Goal: Information Seeking & Learning: Compare options

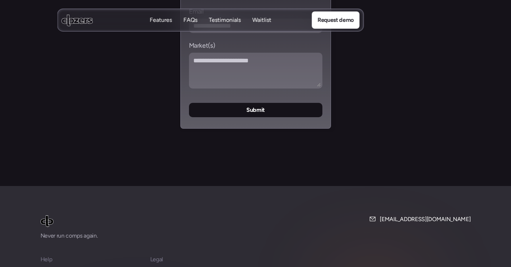
scroll to position [3099, 0]
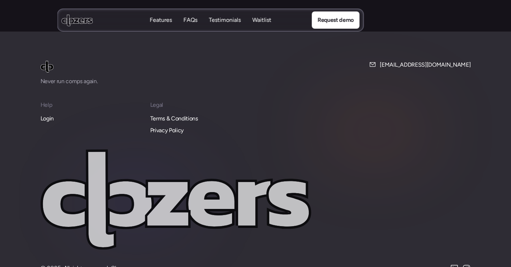
click at [48, 114] on p "Login" at bounding box center [47, 118] width 13 height 9
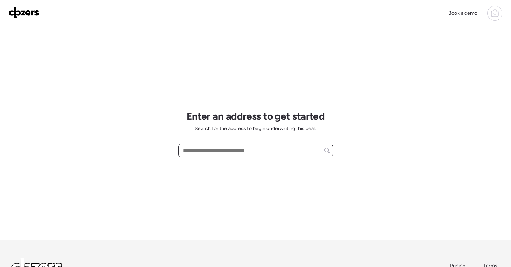
click at [270, 152] on input "text" at bounding box center [256, 151] width 149 height 10
click at [248, 150] on input "text" at bounding box center [256, 151] width 149 height 10
click at [492, 4] on div "Book a demo" at bounding box center [255, 13] width 511 height 27
click at [493, 16] on icon at bounding box center [495, 13] width 9 height 9
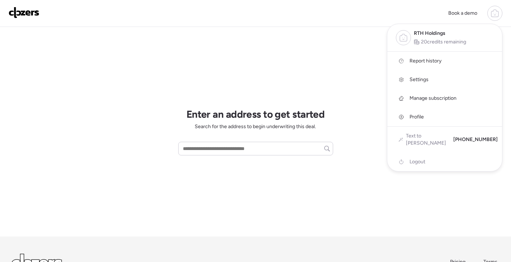
click at [447, 64] on link "Report history" at bounding box center [444, 61] width 115 height 19
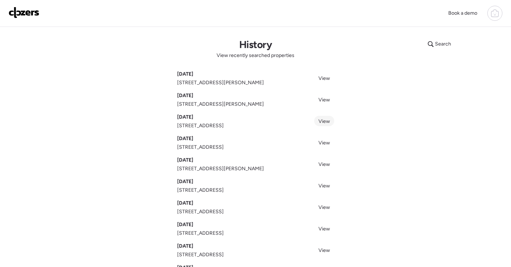
click at [328, 120] on span "View" at bounding box center [324, 121] width 11 height 6
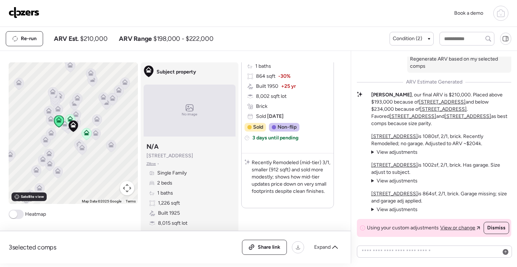
scroll to position [832, 0]
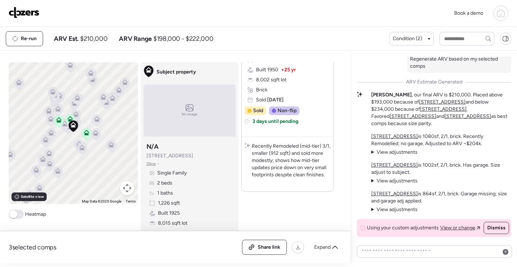
click at [65, 127] on div at bounding box center [70, 120] width 10 height 13
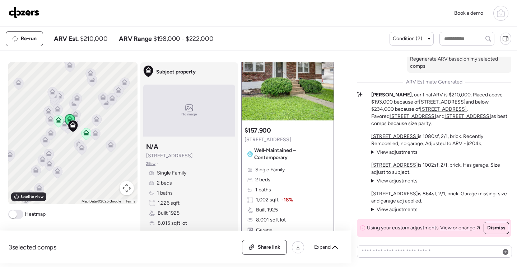
scroll to position [0, 0]
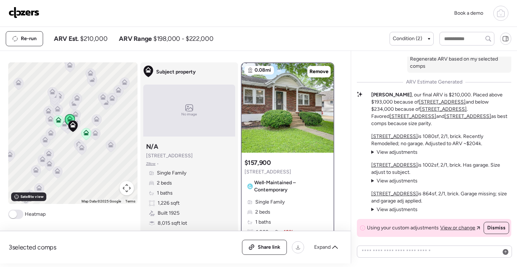
click at [64, 130] on icon at bounding box center [64, 125] width 10 height 12
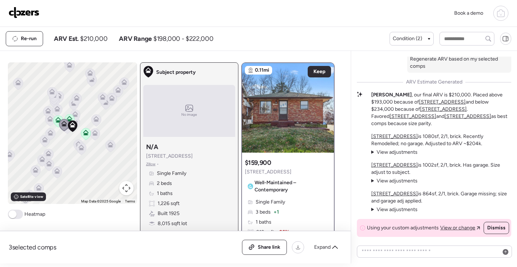
click at [67, 132] on icon at bounding box center [72, 126] width 10 height 12
click at [67, 131] on icon at bounding box center [72, 126] width 10 height 12
click at [75, 123] on div at bounding box center [75, 115] width 10 height 13
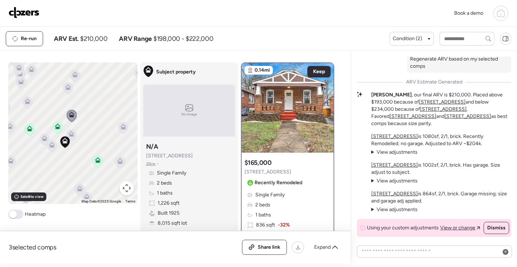
click at [122, 132] on div at bounding box center [123, 128] width 10 height 13
click at [121, 132] on icon at bounding box center [123, 131] width 5 height 2
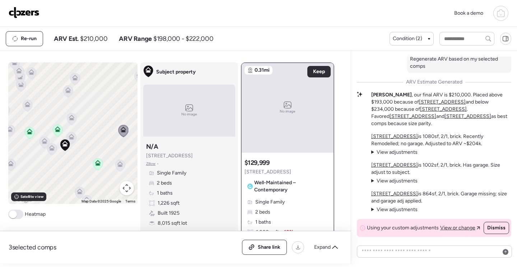
click at [116, 168] on icon at bounding box center [120, 166] width 10 height 12
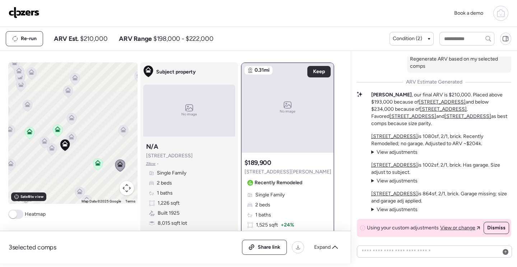
click at [70, 136] on icon at bounding box center [71, 135] width 5 height 3
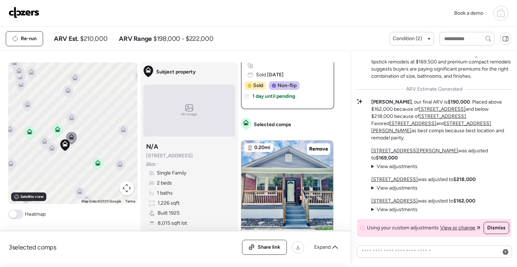
scroll to position [-210, 0]
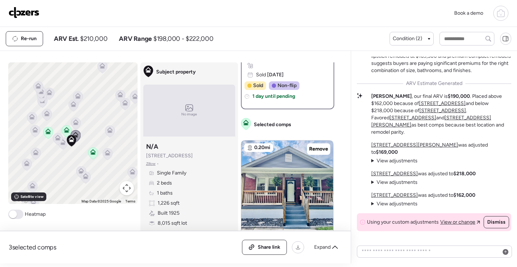
click at [49, 92] on icon at bounding box center [49, 94] width 10 height 12
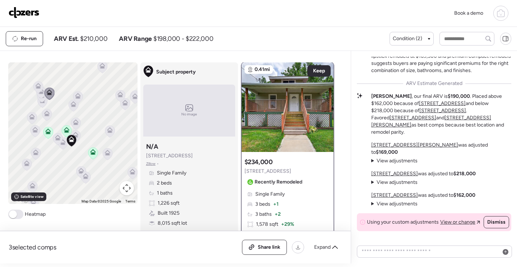
scroll to position [0, 0]
click at [35, 87] on icon at bounding box center [38, 86] width 6 height 6
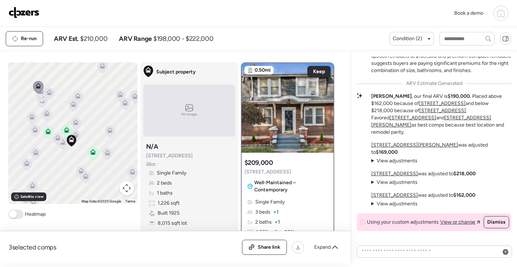
click at [38, 94] on div at bounding box center [38, 87] width 10 height 13
click at [40, 102] on icon at bounding box center [42, 97] width 10 height 12
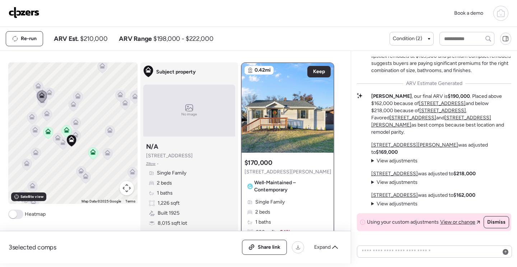
click at [40, 105] on icon at bounding box center [42, 102] width 10 height 12
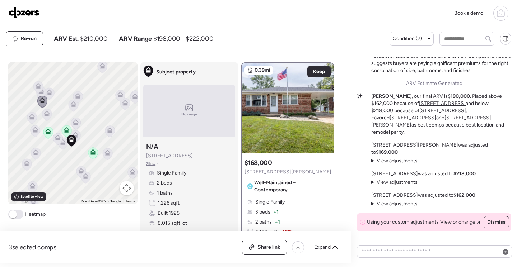
click at [47, 115] on icon at bounding box center [47, 115] width 10 height 12
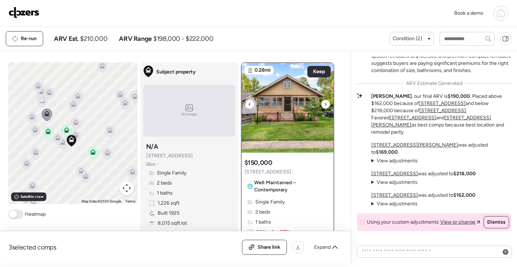
click at [281, 131] on img at bounding box center [287, 108] width 92 height 90
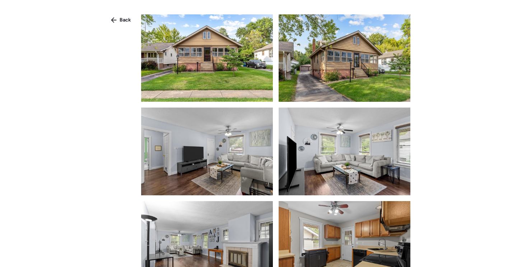
click at [202, 41] on img at bounding box center [207, 58] width 132 height 88
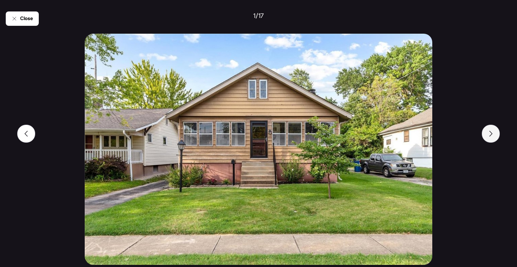
click at [493, 132] on div at bounding box center [490, 134] width 18 height 18
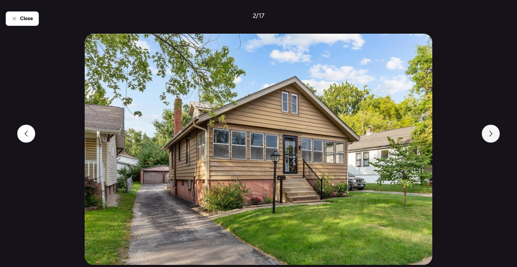
click at [493, 132] on div at bounding box center [490, 134] width 18 height 18
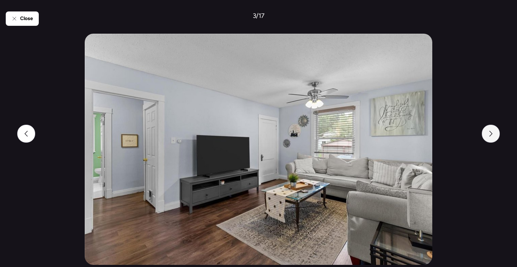
click at [493, 132] on div at bounding box center [490, 134] width 18 height 18
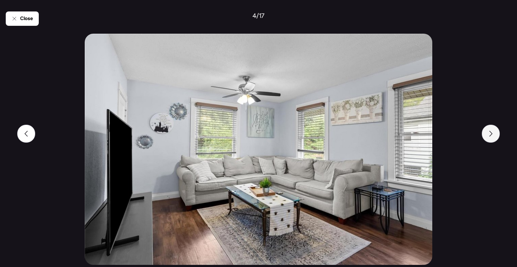
click at [493, 132] on div at bounding box center [490, 134] width 18 height 18
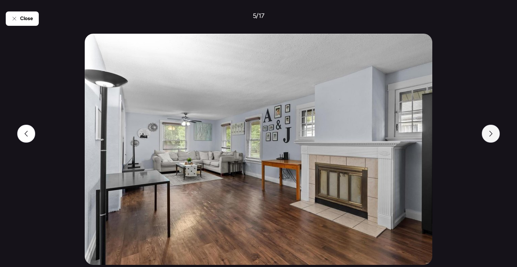
click at [493, 132] on div at bounding box center [490, 134] width 18 height 18
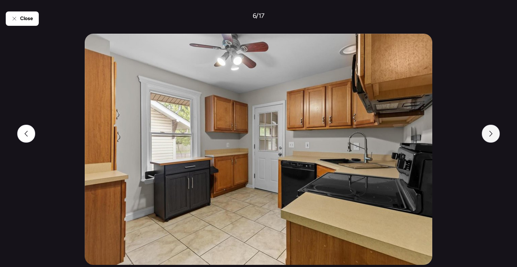
click at [493, 132] on div at bounding box center [490, 134] width 18 height 18
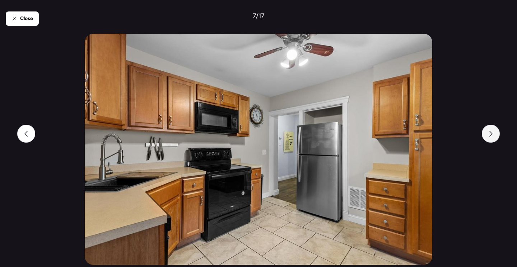
click at [493, 132] on div at bounding box center [490, 134] width 18 height 18
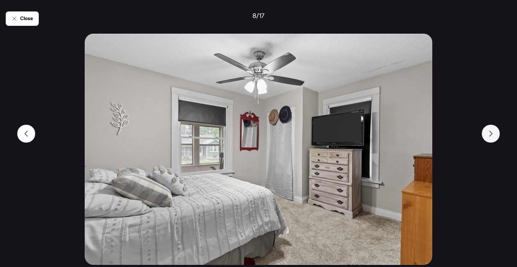
click at [493, 132] on div at bounding box center [490, 134] width 18 height 18
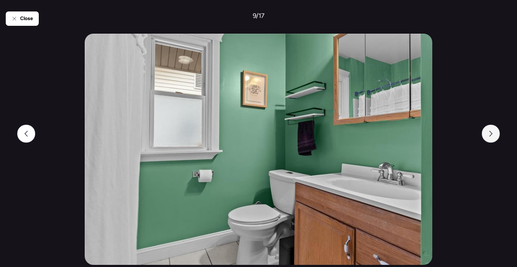
click at [493, 132] on div at bounding box center [490, 134] width 18 height 18
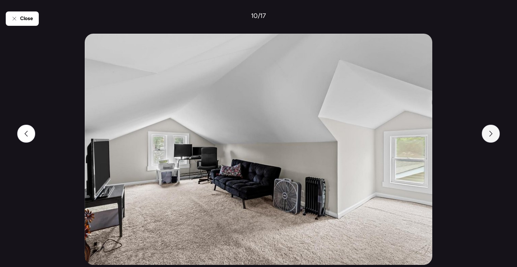
click at [493, 132] on div at bounding box center [490, 134] width 18 height 18
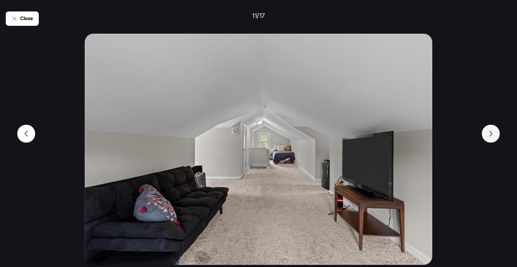
click at [493, 132] on div at bounding box center [490, 134] width 18 height 18
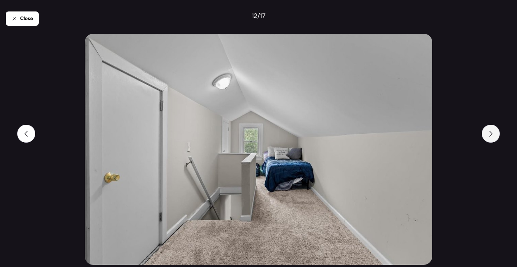
click at [493, 132] on div at bounding box center [490, 134] width 18 height 18
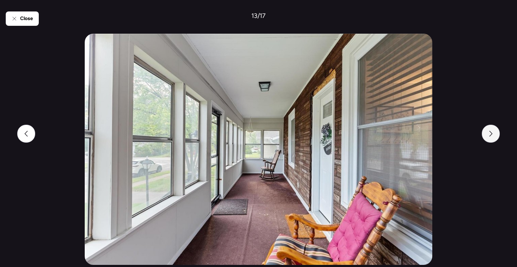
click at [493, 132] on div at bounding box center [490, 134] width 18 height 18
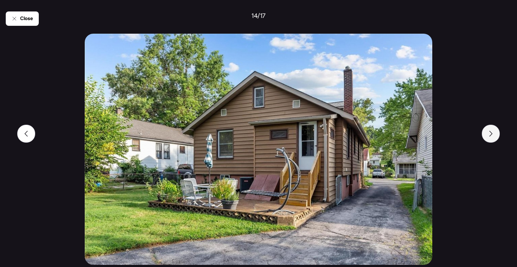
click at [493, 132] on div at bounding box center [490, 134] width 18 height 18
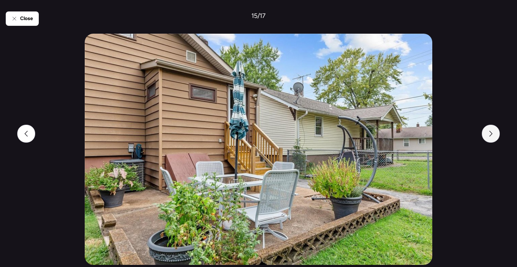
click at [493, 132] on div at bounding box center [490, 134] width 18 height 18
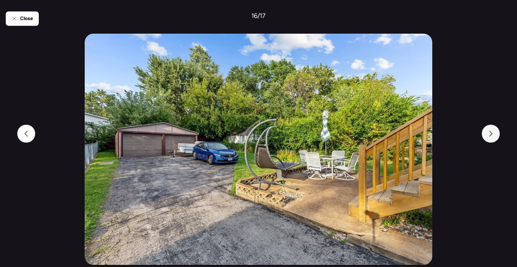
click at [493, 132] on div at bounding box center [490, 134] width 18 height 18
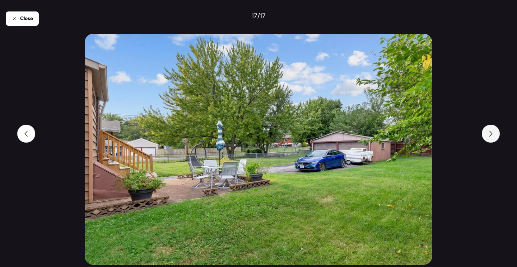
click at [493, 132] on div at bounding box center [490, 134] width 18 height 18
